Goal: Task Accomplishment & Management: Use online tool/utility

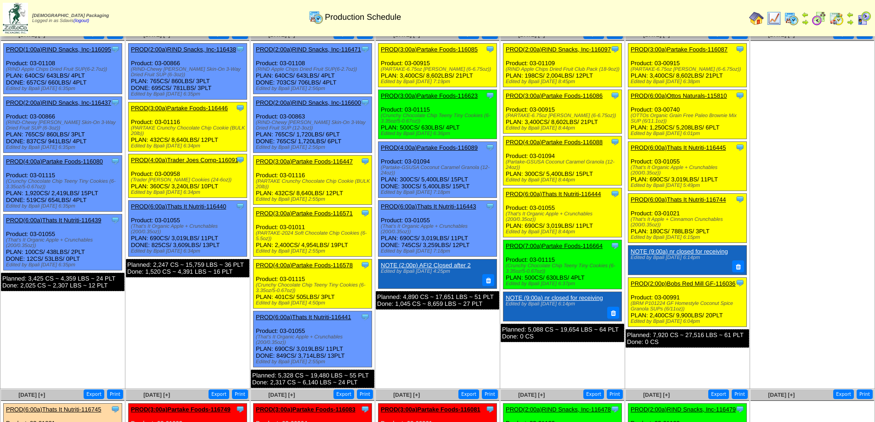
scroll to position [46, 0]
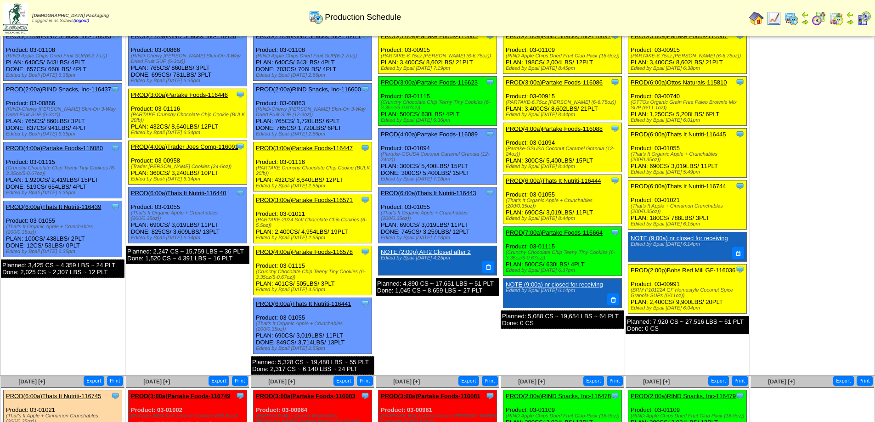
click at [690, 269] on link "PROD(2:00p)Bobs Red Mill GF-116036" at bounding box center [683, 270] width 105 height 7
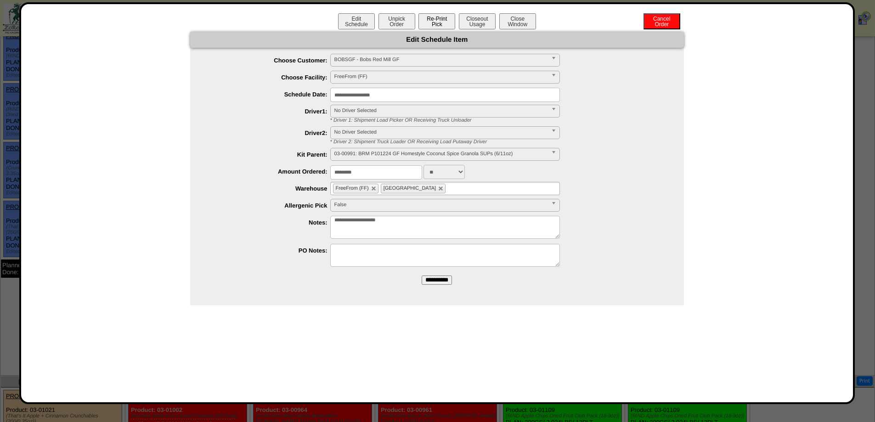
click at [440, 19] on button "Re-Print Pick" at bounding box center [437, 21] width 37 height 16
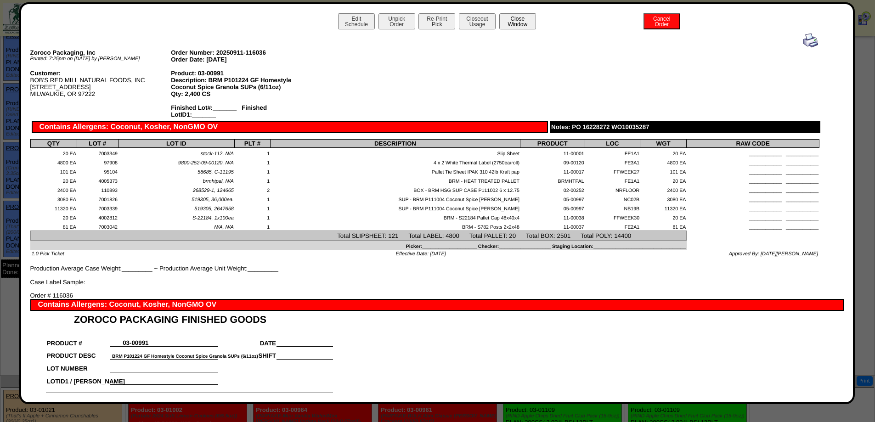
click at [515, 22] on button "Close Window" at bounding box center [517, 21] width 37 height 16
